Goal: Information Seeking & Learning: Learn about a topic

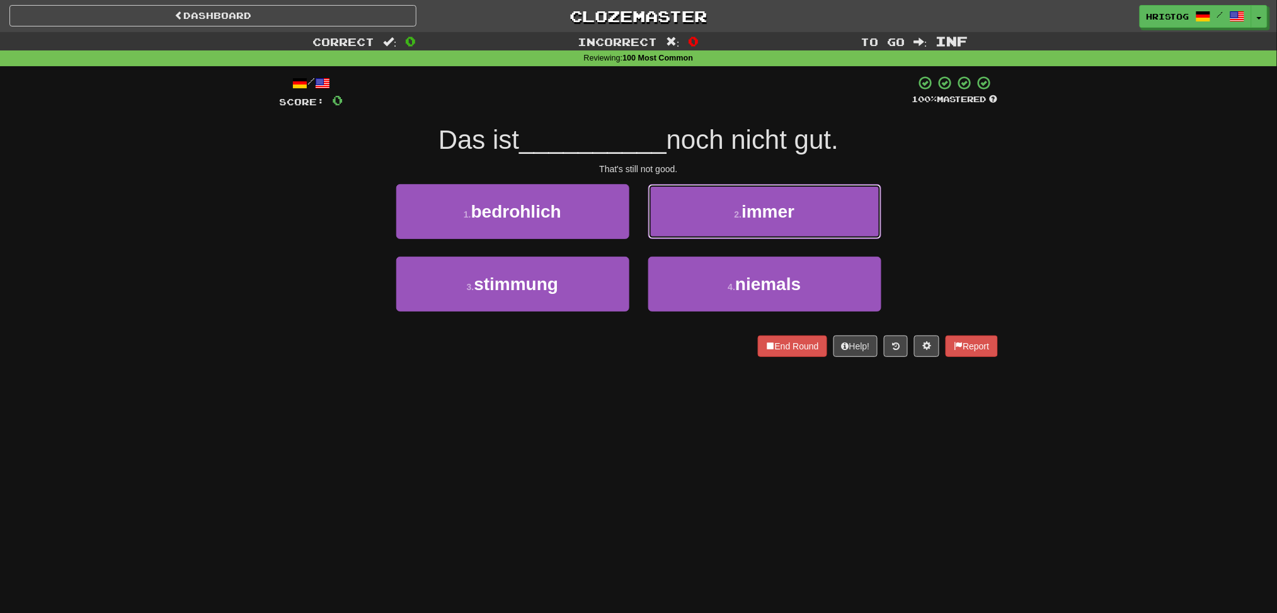
drag, startPoint x: 781, startPoint y: 226, endPoint x: 763, endPoint y: 217, distance: 20.6
click at [781, 225] on button "2 . immer" at bounding box center [764, 211] width 233 height 55
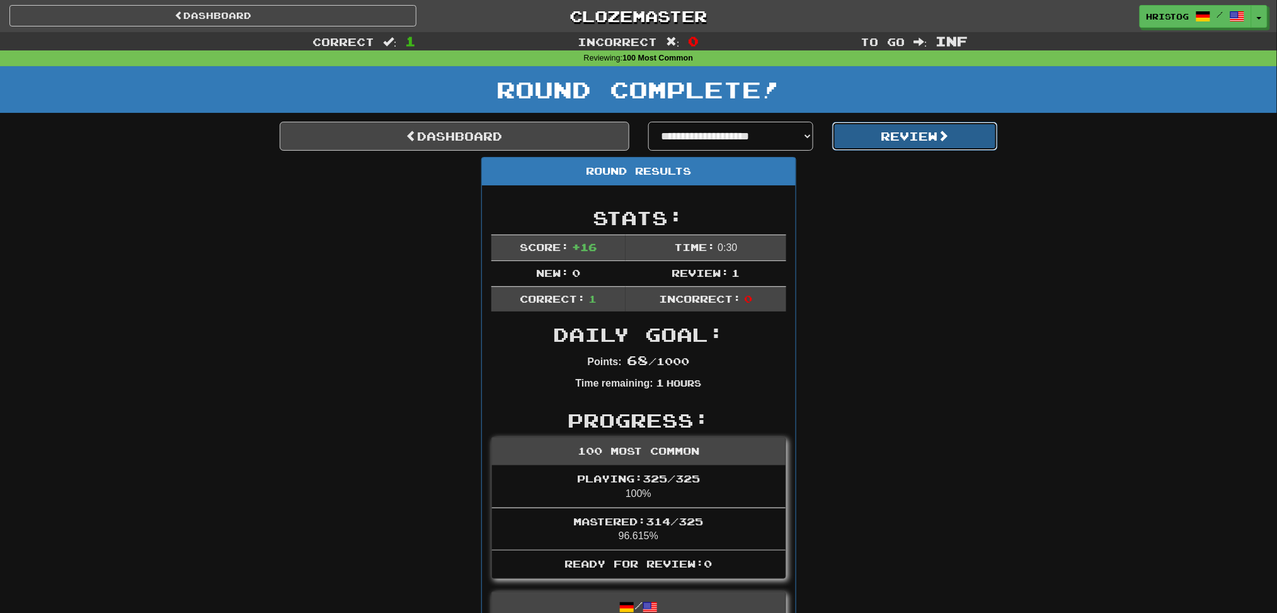
click at [888, 140] on button "Review" at bounding box center [915, 136] width 166 height 29
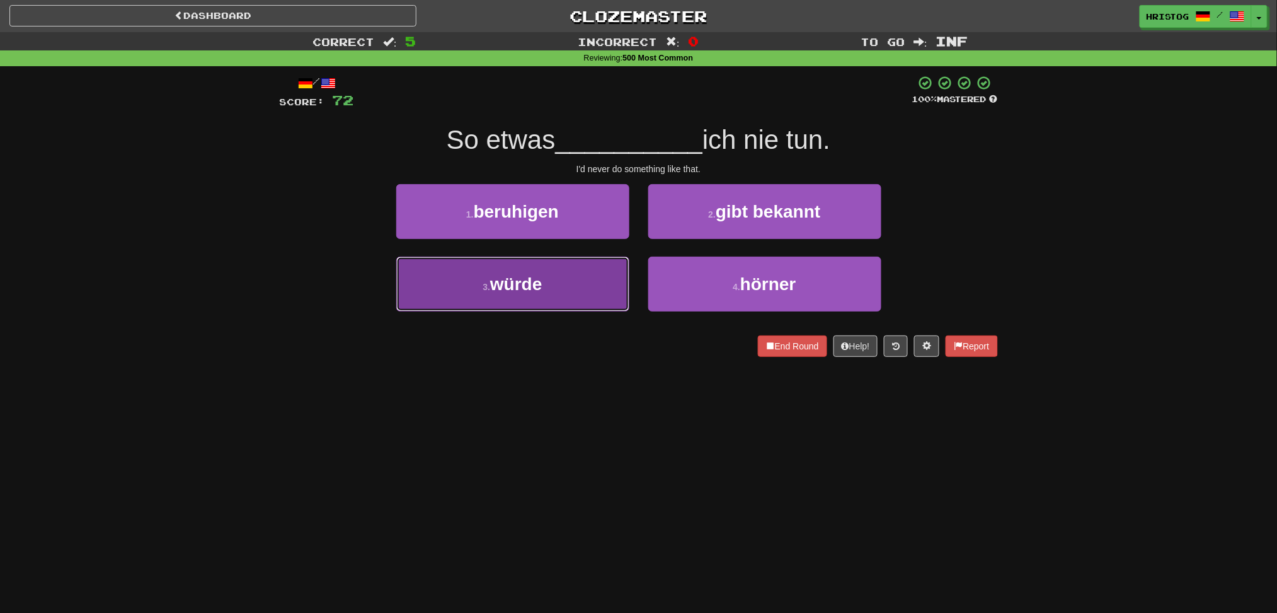
click at [603, 285] on button "3 . würde" at bounding box center [512, 283] width 233 height 55
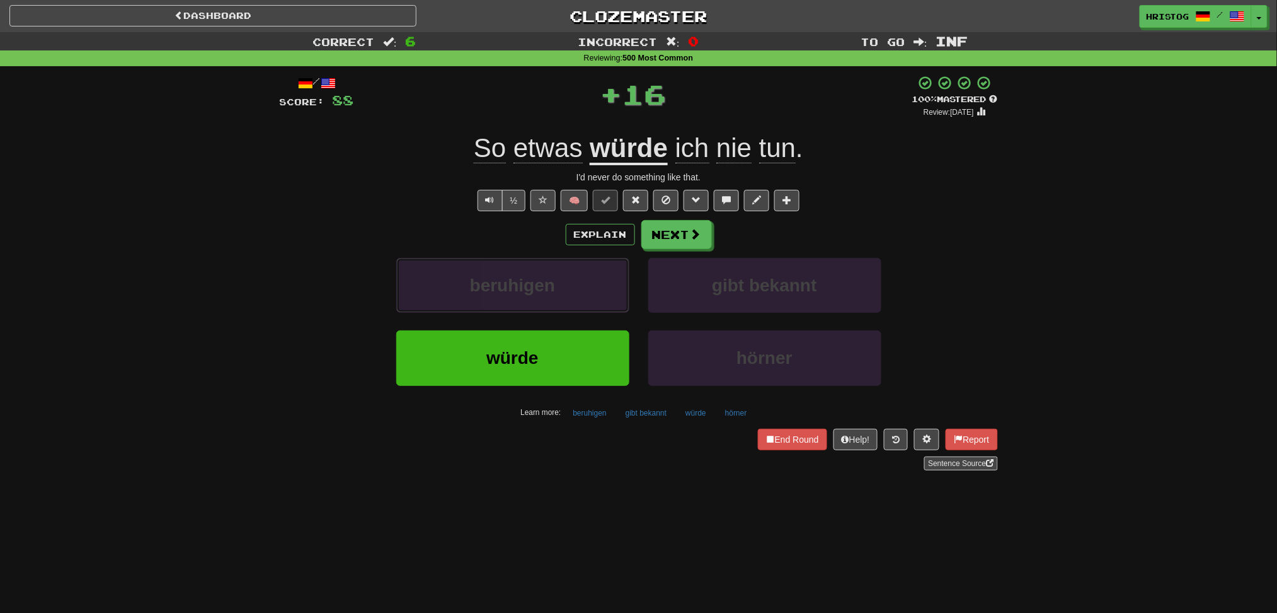
click at [603, 285] on button "beruhigen" at bounding box center [512, 285] width 233 height 55
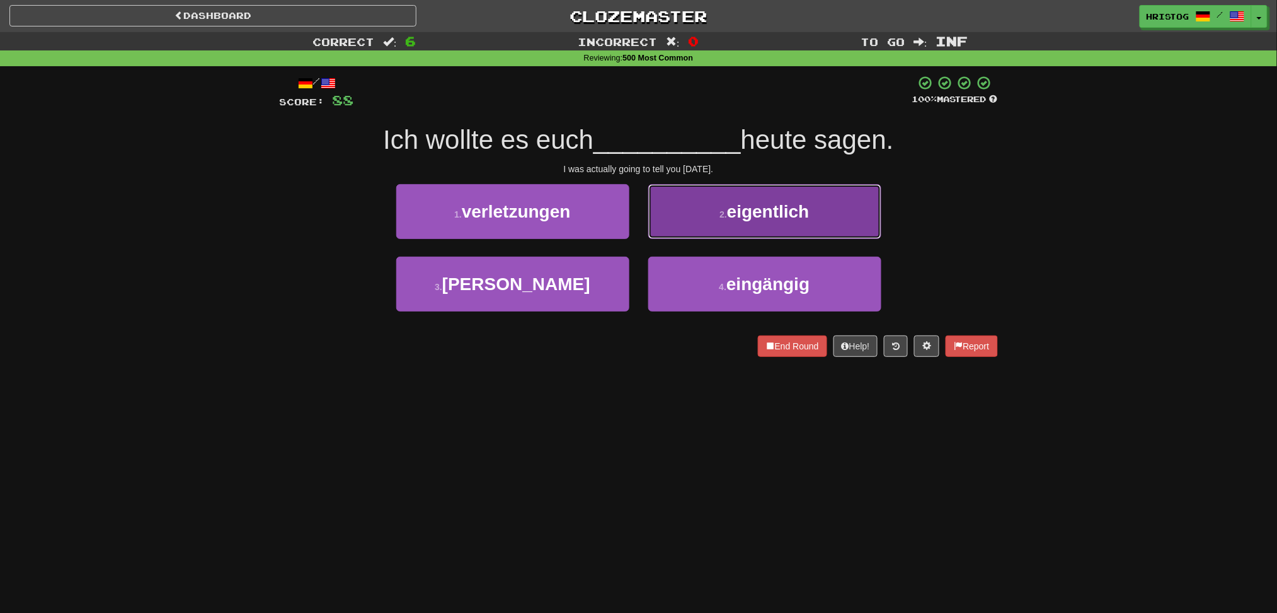
click at [740, 208] on span "eigentlich" at bounding box center [768, 212] width 83 height 20
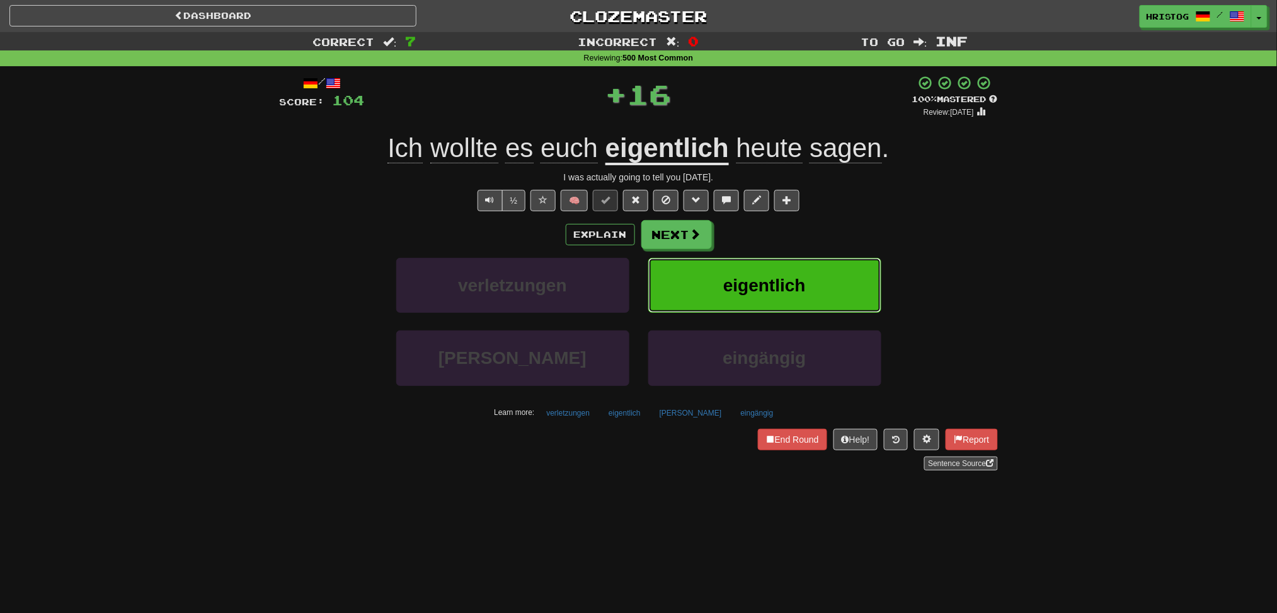
click at [700, 277] on button "eigentlich" at bounding box center [764, 285] width 233 height 55
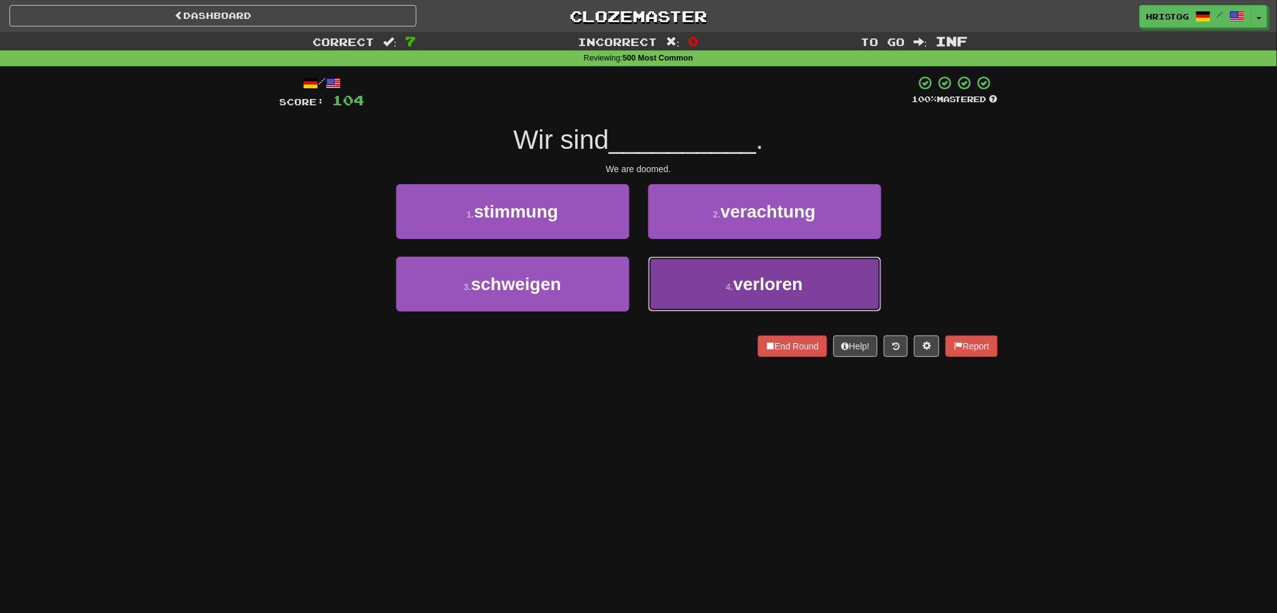
click at [691, 289] on button "4 . verloren" at bounding box center [764, 283] width 233 height 55
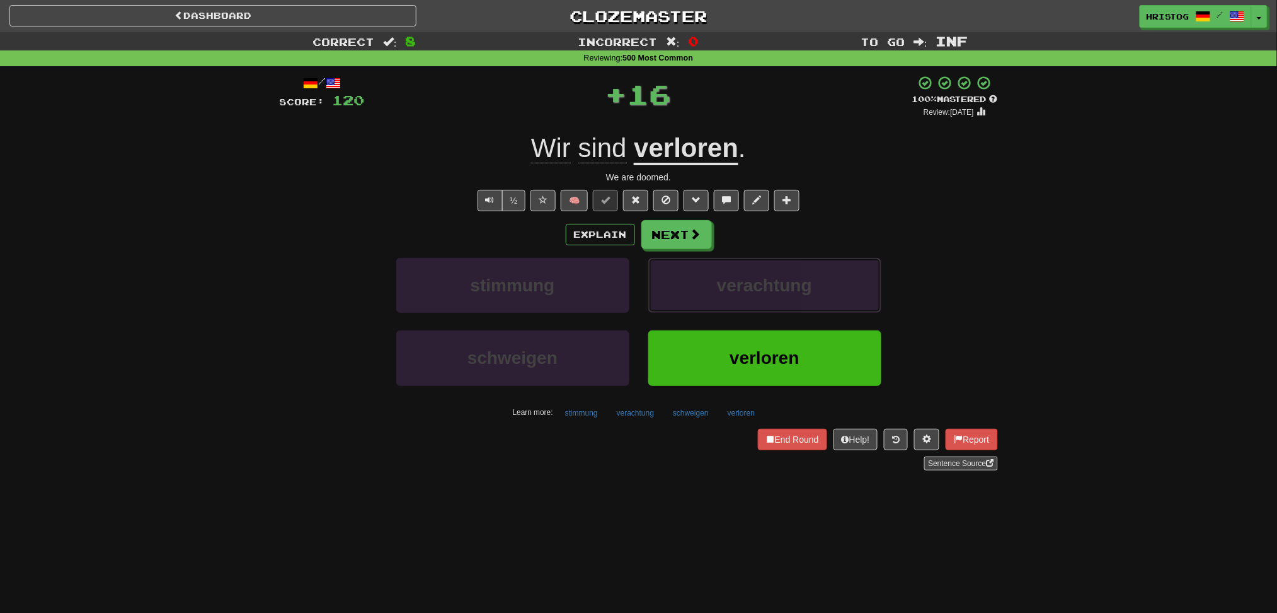
click at [691, 289] on button "verachtung" at bounding box center [764, 285] width 233 height 55
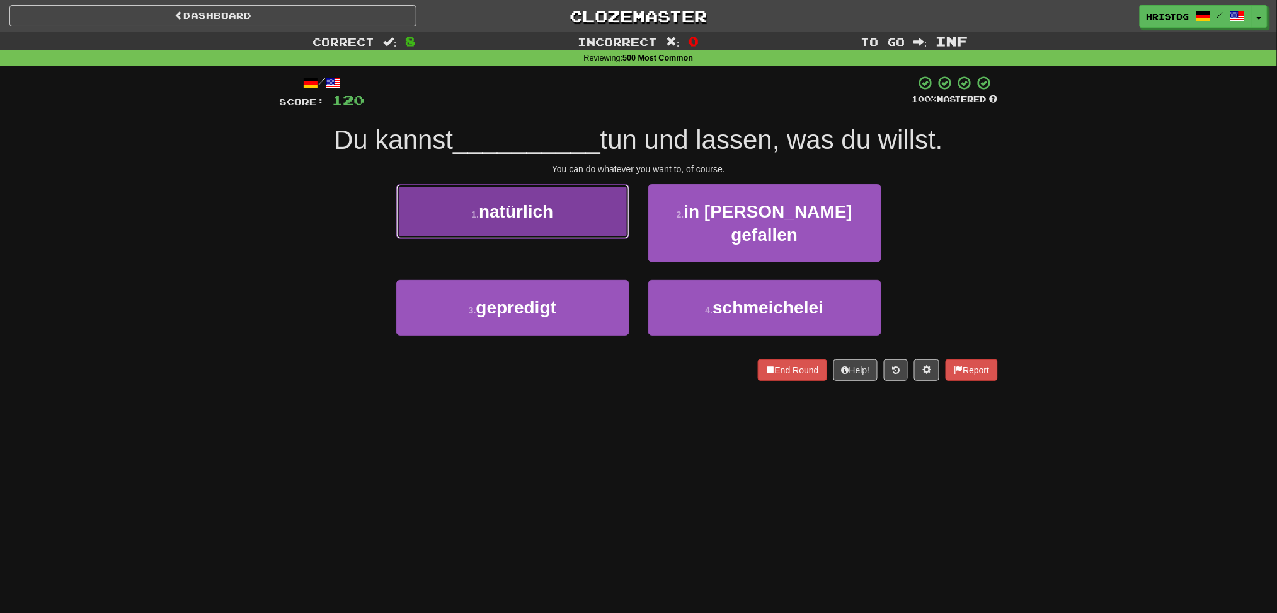
click at [597, 221] on button "1 . natürlich" at bounding box center [512, 211] width 233 height 55
